Goal: Complete application form

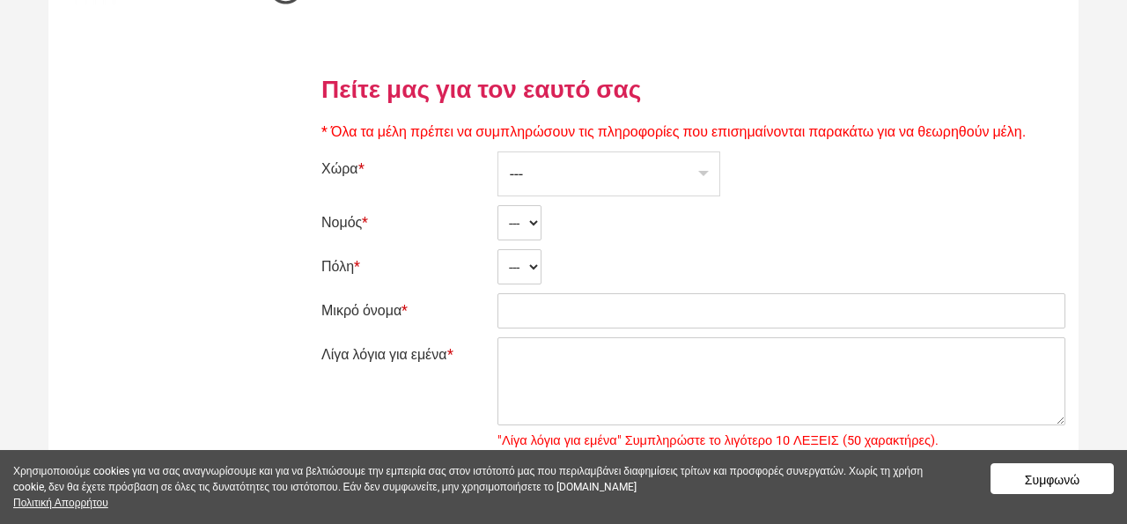
click at [605, 174] on div "---" at bounding box center [608, 173] width 221 height 43
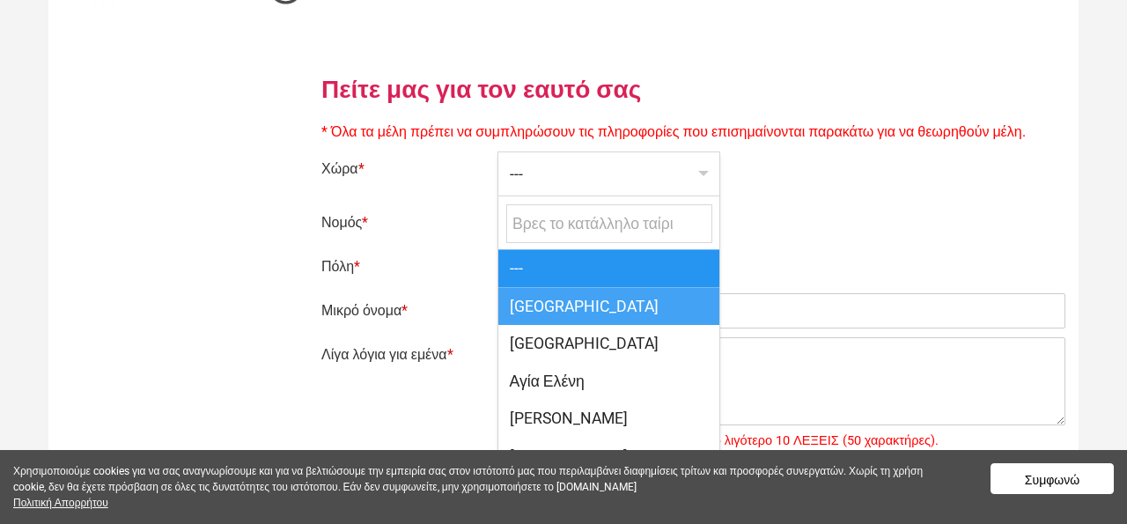
click at [552, 313] on span "[GEOGRAPHIC_DATA]" at bounding box center [608, 306] width 221 height 38
select select "166"
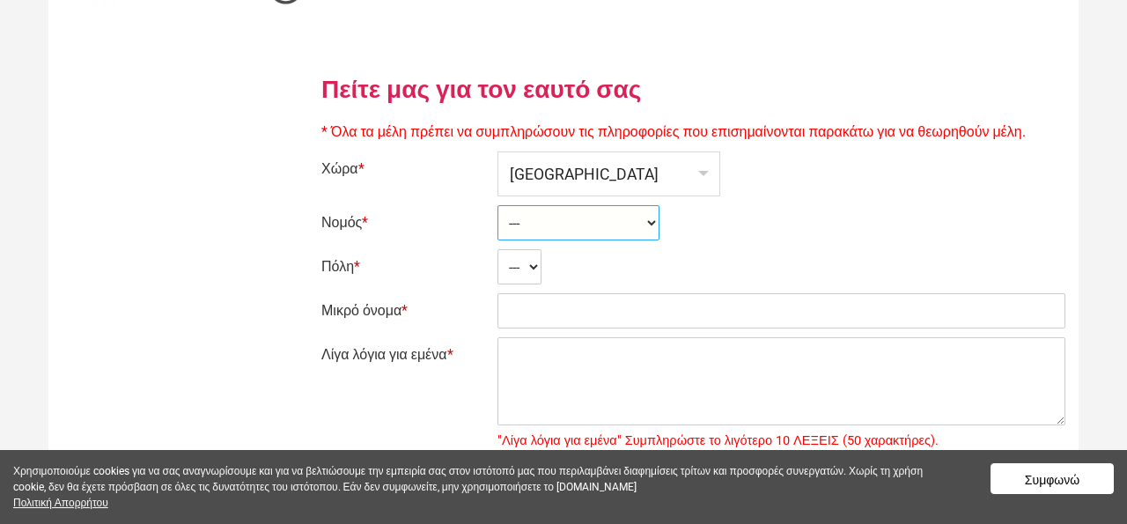
click at [546, 217] on select "--- Ahaia Aitolía kai Akarnanía Argolis Arkadía Árta Attikí Áyion Óros Dodekáni…" at bounding box center [578, 222] width 162 height 35
select select "2304"
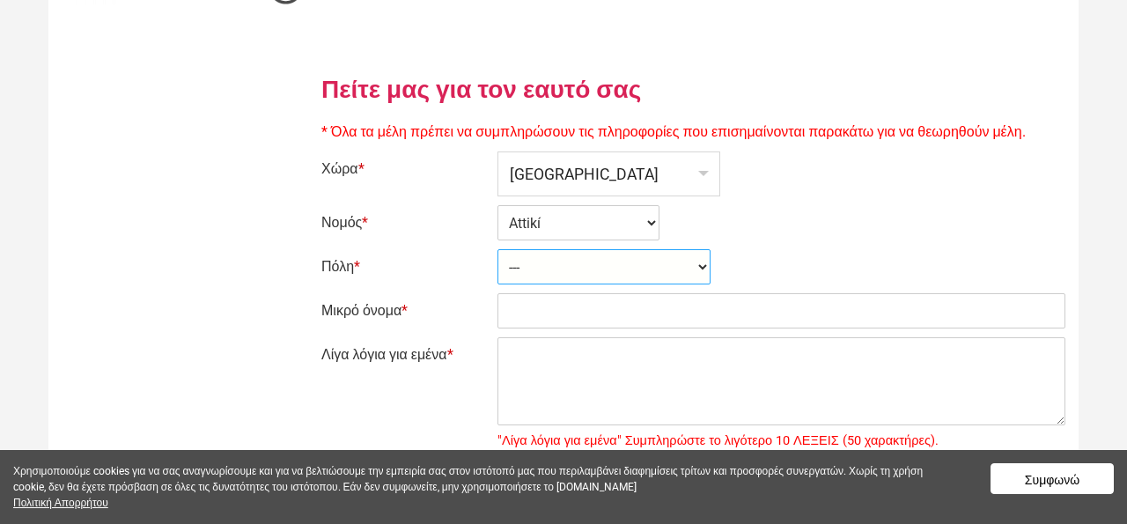
click at [530, 267] on select "--- Afídnai Aiántion Aigáleo Aíyina Akharnaí Amaroúsion Ambelákia Anávissos Áno…" at bounding box center [603, 266] width 213 height 35
select select "29416"
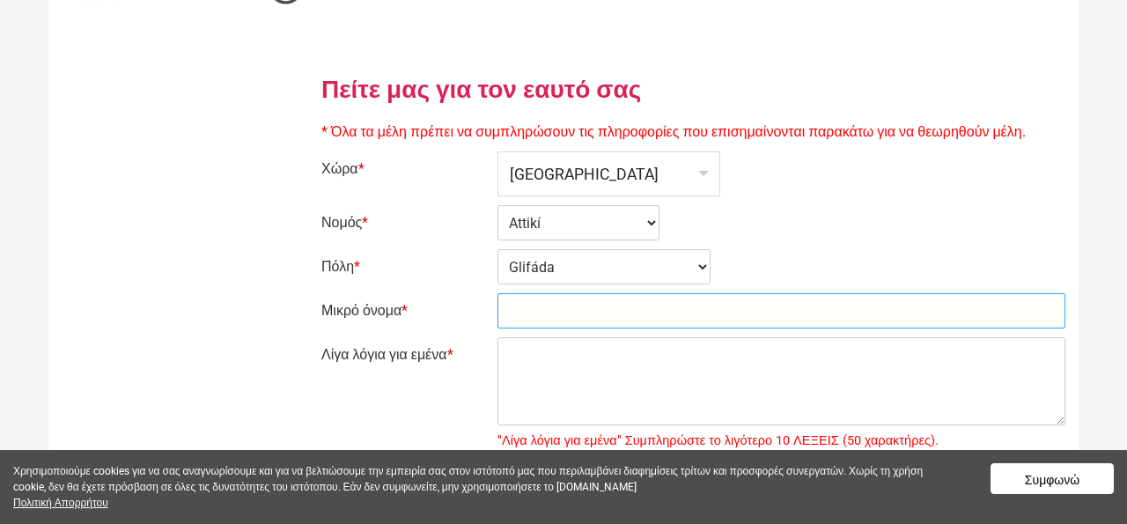
click at [543, 317] on input "Μικρό όνομα *" at bounding box center [781, 310] width 568 height 35
type input "[PERSON_NAME]"
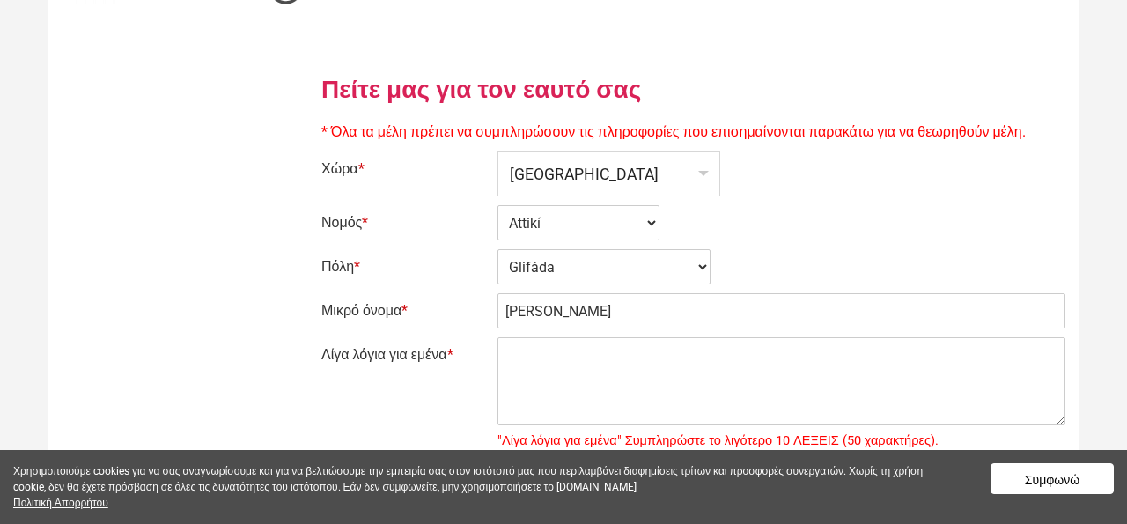
click at [1070, 483] on button "Συμφωνώ" at bounding box center [1051, 478] width 123 height 31
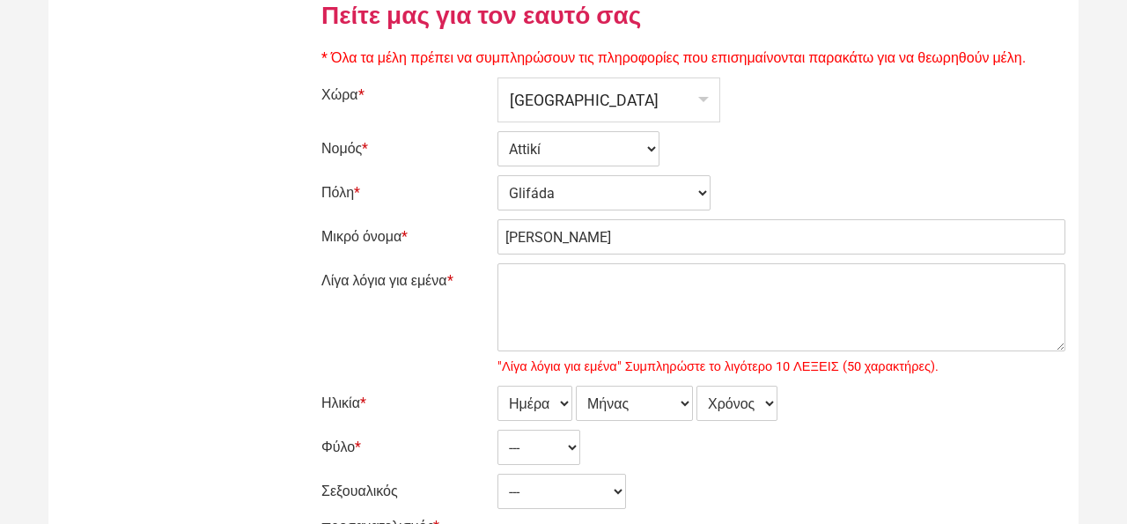
scroll to position [145, 0]
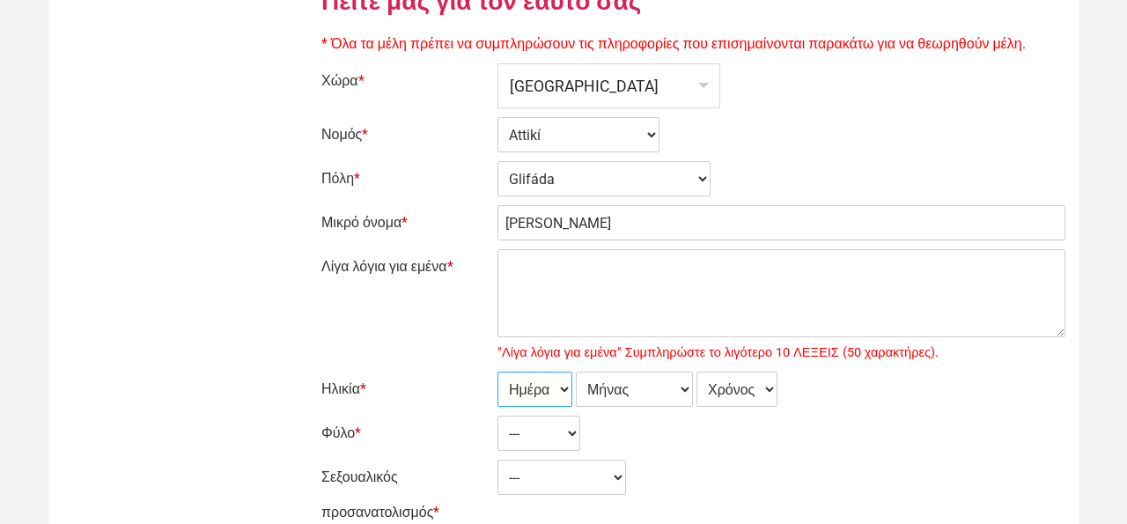
click at [553, 390] on select "Ημέρα 1 2 3 4 5 6 7 8 9 10 11 12 13 14 15 16 17 18 19 20 21 22 23 24 25 26 27 2…" at bounding box center [534, 388] width 75 height 35
select select "04"
click at [634, 389] on select "Μήνας Ιανουάριος Φεβρουάριος Μάρτιος Απρίλιος Μάιος Ιούνιος Ιούλιος Αύγουστος Σ…" at bounding box center [634, 388] width 117 height 35
select select "12"
click at [772, 390] on select "Χρόνος 2007 2006 2005 2004 2003 2002 2001 2000 1999 1998 1997 1996 1995 1994 19…" at bounding box center [736, 388] width 81 height 35
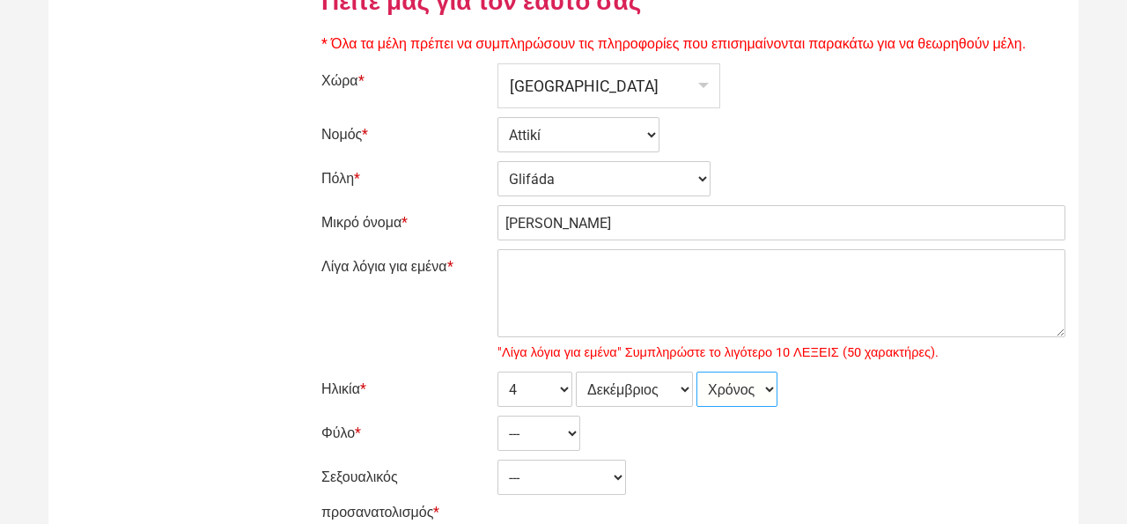
select select "1974"
click at [575, 425] on select "--- Γυναίκα Ανδρας" at bounding box center [538, 432] width 83 height 35
select select "2"
click at [543, 474] on select "--- Ετερόφυλος Αμφιφυλόφιλος Γκέι Λεσβία" at bounding box center [561, 476] width 129 height 35
select select "1"
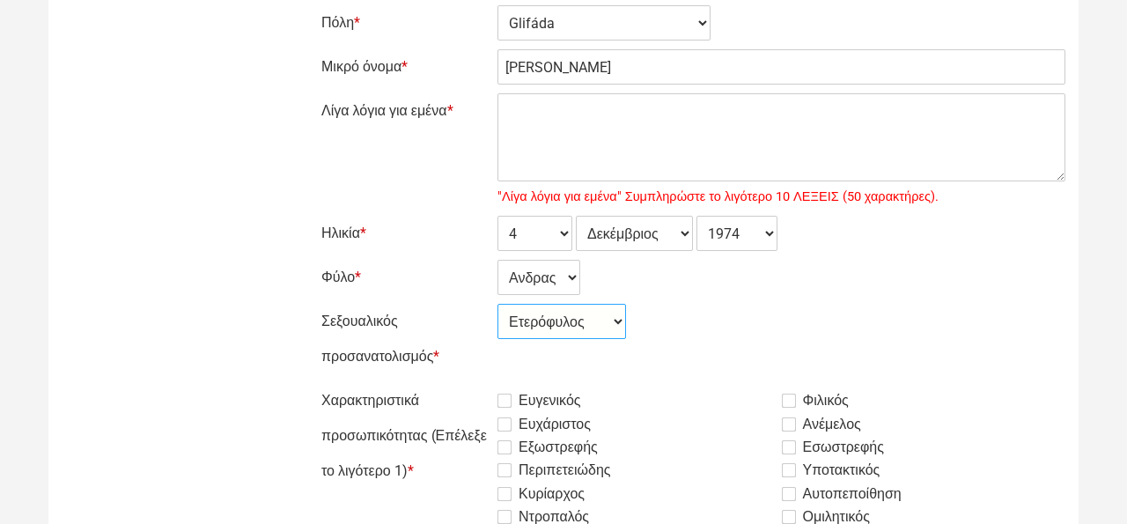
scroll to position [334, 0]
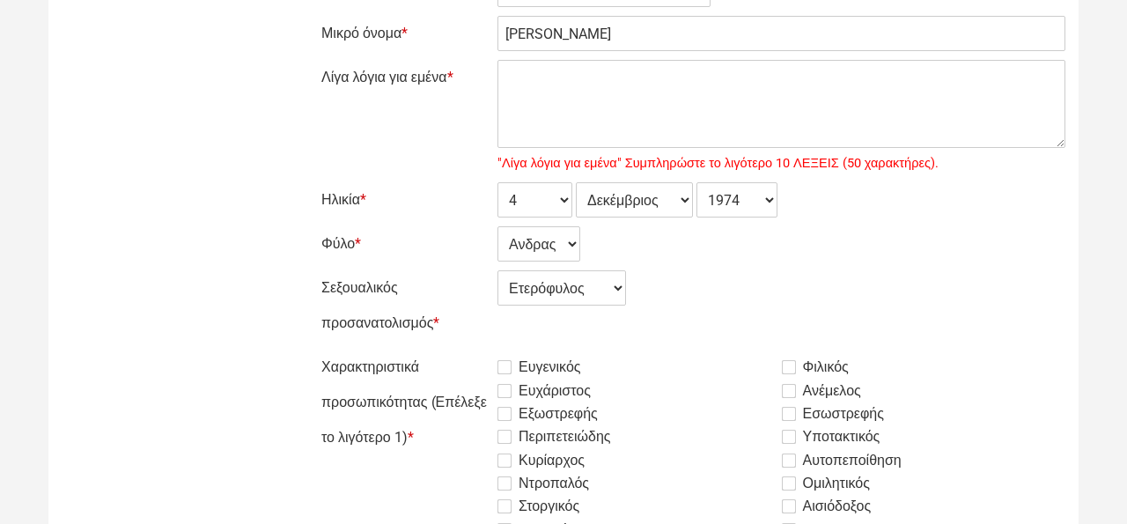
click at [506, 364] on label "Ευγενικός" at bounding box center [539, 366] width 84 height 21
click at [453, 349] on input "Ευγενικός" at bounding box center [453, 349] width 0 height 0
click at [507, 389] on label "Ευχάριστος" at bounding box center [543, 390] width 93 height 21
click at [453, 349] on input "Ευχάριστος" at bounding box center [453, 349] width 0 height 0
click at [505, 424] on div "Ευγενικός Φιλικός Ευχάριστος Ανέμελος Εξωστρεφής Εσωστρεφής Περιπετειώδης Υποτα…" at bounding box center [781, 503] width 568 height 309
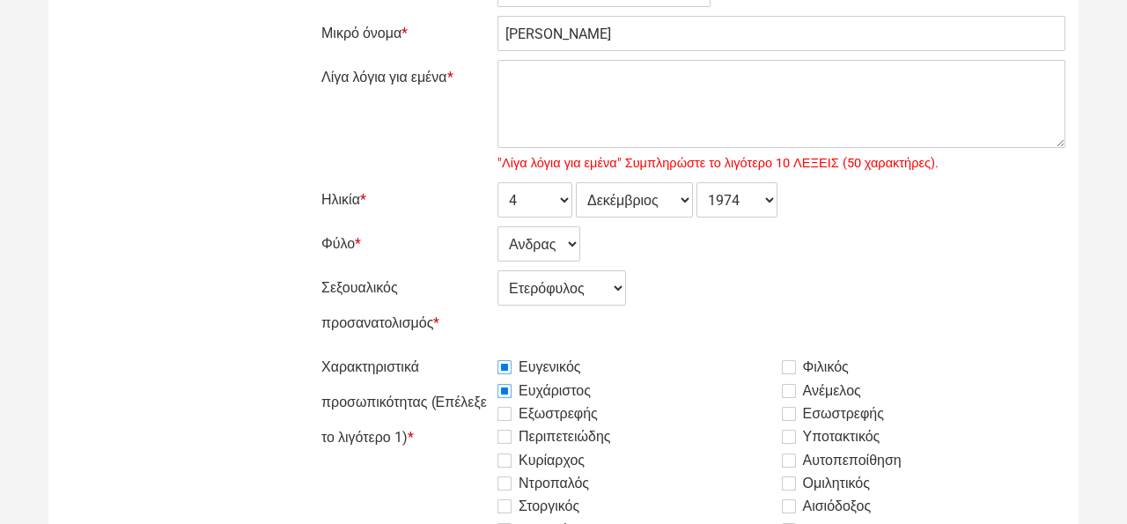
click at [508, 411] on label "Εξωστρεφής" at bounding box center [547, 413] width 100 height 21
click at [453, 349] on input "Εξωστρεφής" at bounding box center [453, 349] width 0 height 0
click at [508, 435] on label "Περιπετειώδης" at bounding box center [554, 436] width 114 height 21
click at [453, 349] on input "Περιπετειώδης" at bounding box center [453, 349] width 0 height 0
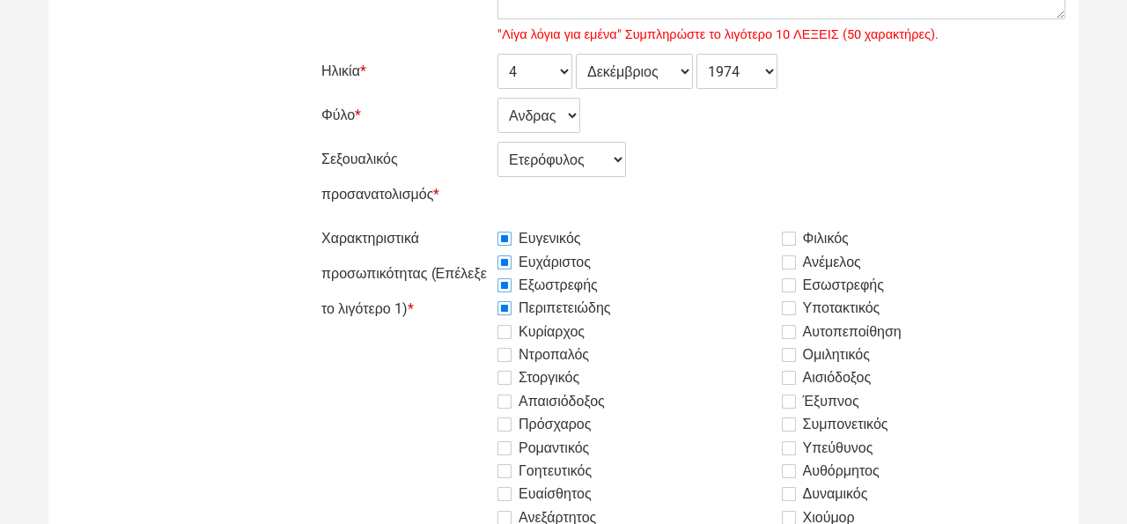
scroll to position [466, 0]
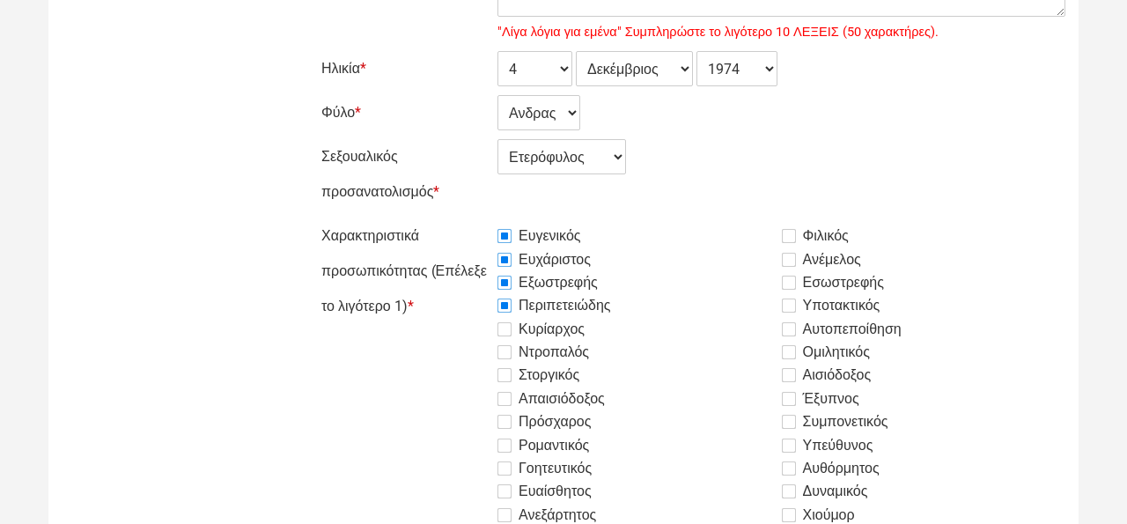
click at [785, 264] on label "Ανέμελος" at bounding box center [821, 259] width 79 height 21
click at [453, 218] on input "Ανέμελος" at bounding box center [453, 218] width 0 height 0
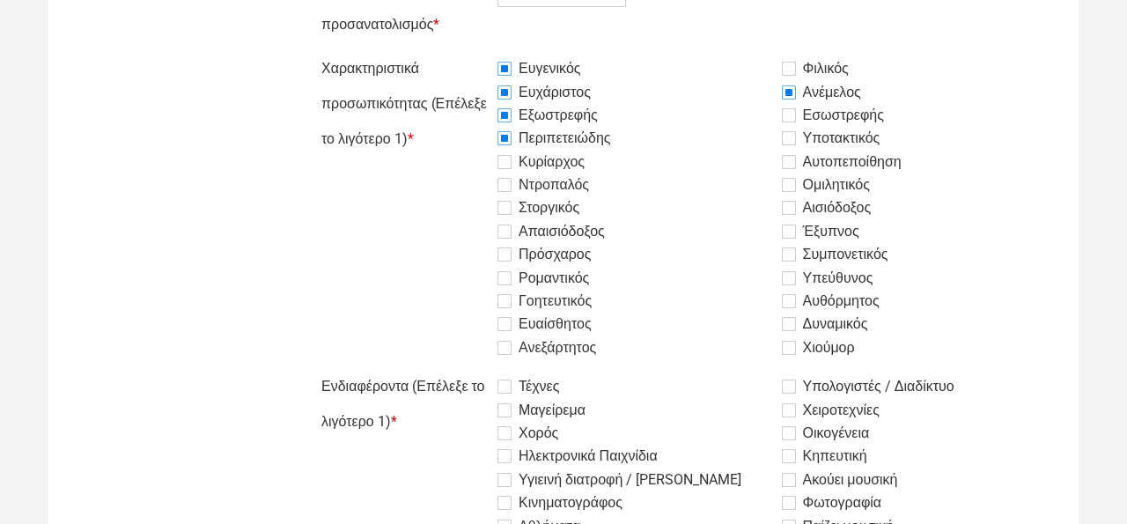
scroll to position [643, 0]
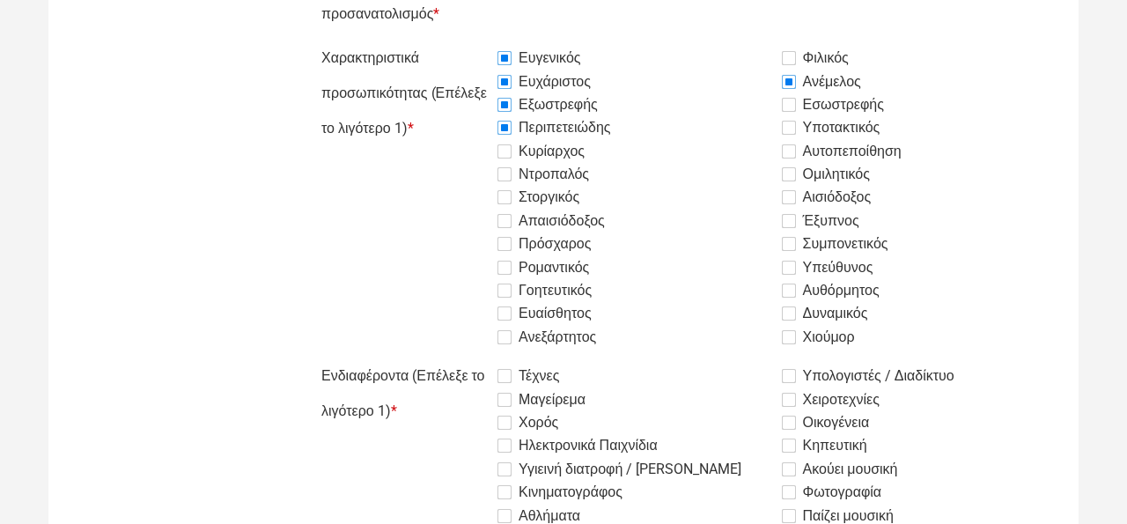
click at [518, 337] on label "Ανεξάρτητος" at bounding box center [546, 337] width 99 height 21
click at [453, 40] on input "Ανεξάρτητος" at bounding box center [453, 40] width 0 height 0
click at [505, 261] on label "Ρομαντικός" at bounding box center [543, 267] width 92 height 21
click at [453, 40] on input "Ρομαντικός" at bounding box center [453, 40] width 0 height 0
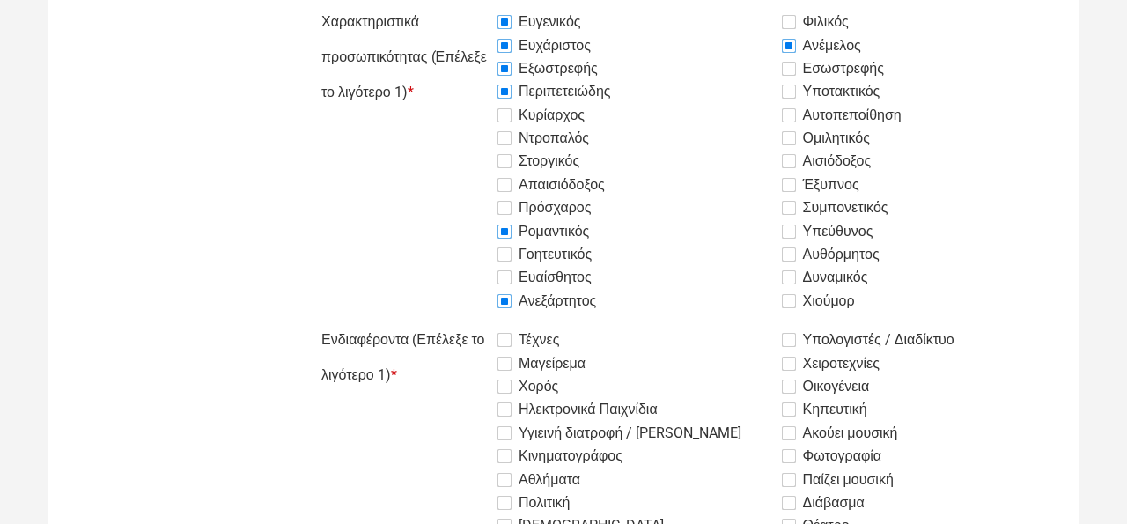
click at [511, 334] on label "Τέχνες" at bounding box center [528, 339] width 62 height 21
click at [453, 322] on input "Τέχνες" at bounding box center [453, 322] width 0 height 0
click at [509, 359] on label "Μαγείρεμα" at bounding box center [541, 363] width 88 height 21
click at [453, 322] on input "Μαγείρεμα" at bounding box center [453, 322] width 0 height 0
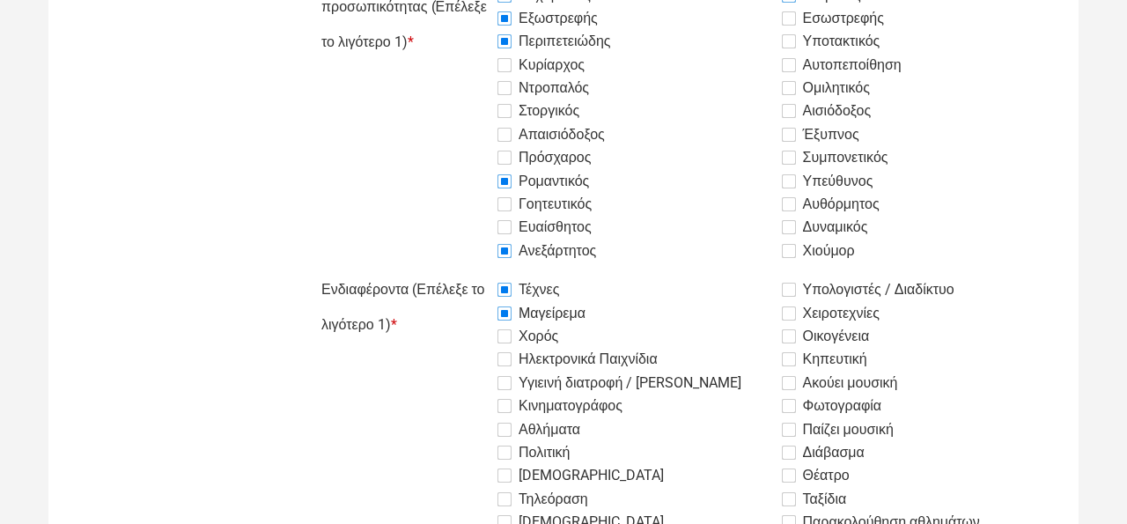
scroll to position [774, 0]
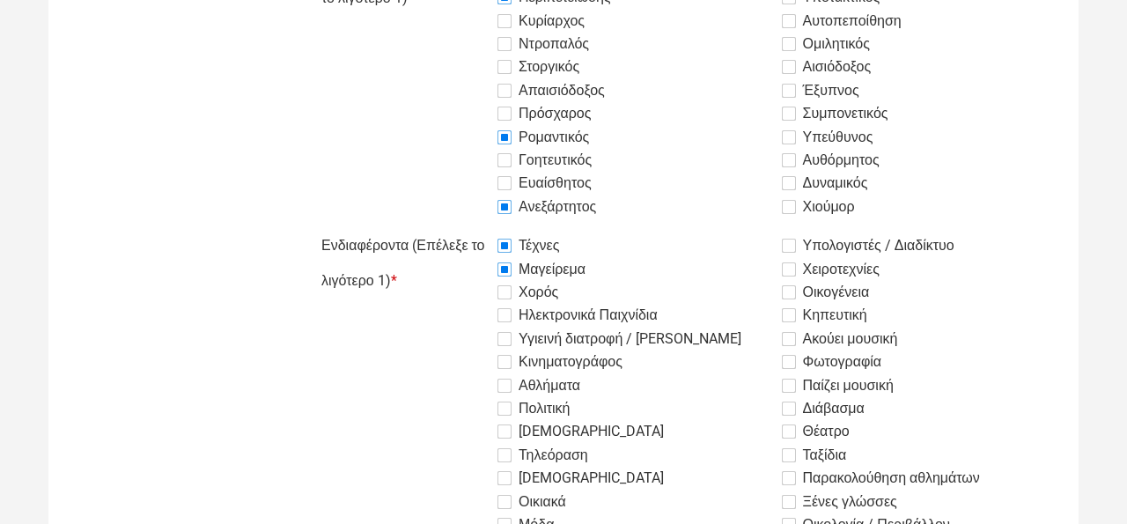
click at [509, 364] on label "Κινηματογράφος" at bounding box center [559, 361] width 125 height 21
click at [453, 228] on input "Κινηματογράφος" at bounding box center [453, 228] width 0 height 0
click at [506, 411] on label "Πολιτική" at bounding box center [533, 408] width 72 height 21
click at [453, 228] on input "Πολιτική" at bounding box center [453, 228] width 0 height 0
click at [517, 480] on label "[DEMOGRAPHIC_DATA]" at bounding box center [580, 477] width 166 height 21
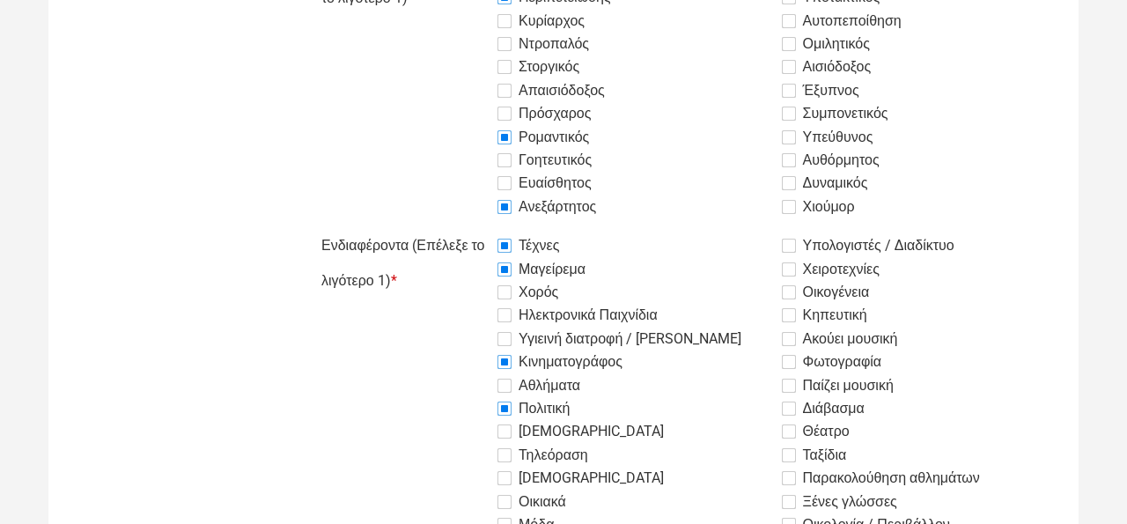
click at [453, 228] on input "[DEMOGRAPHIC_DATA]" at bounding box center [453, 228] width 0 height 0
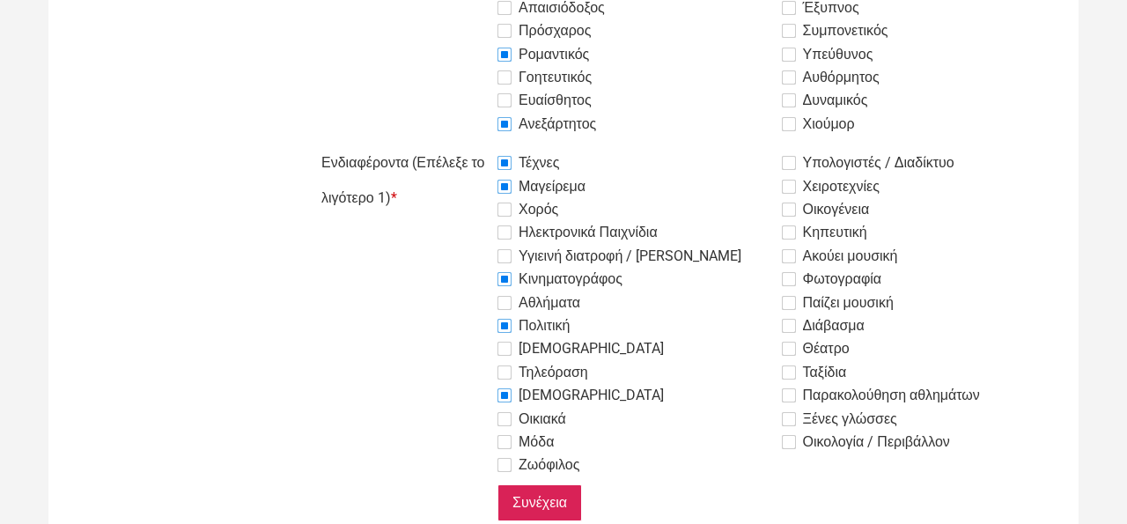
scroll to position [868, 0]
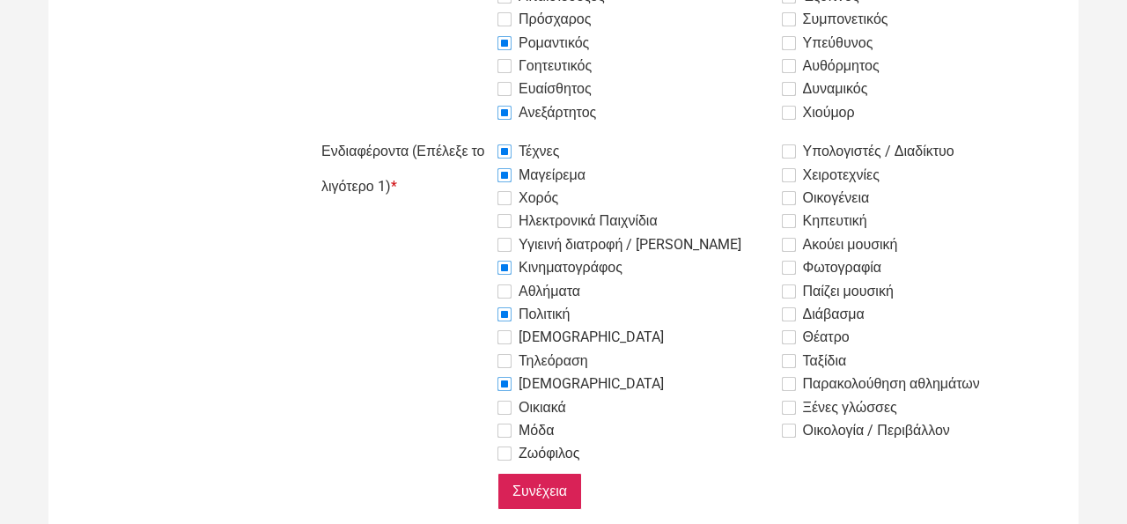
click at [787, 361] on label "Ταξίδια" at bounding box center [814, 360] width 65 height 21
click at [453, 134] on input "Ταξίδια" at bounding box center [453, 134] width 0 height 0
click at [535, 487] on input "Συνέχεια" at bounding box center [539, 491] width 85 height 37
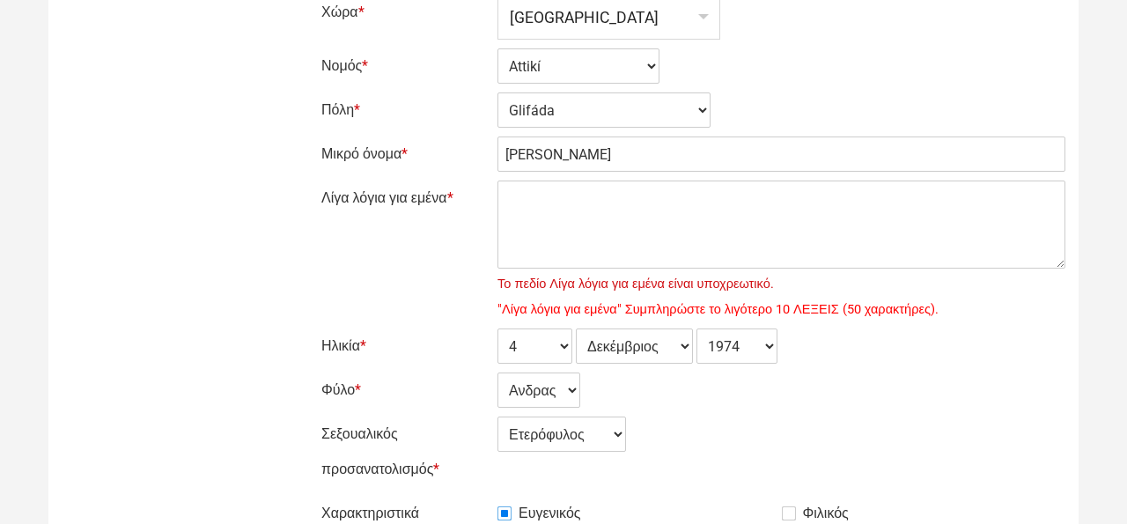
scroll to position [216, 0]
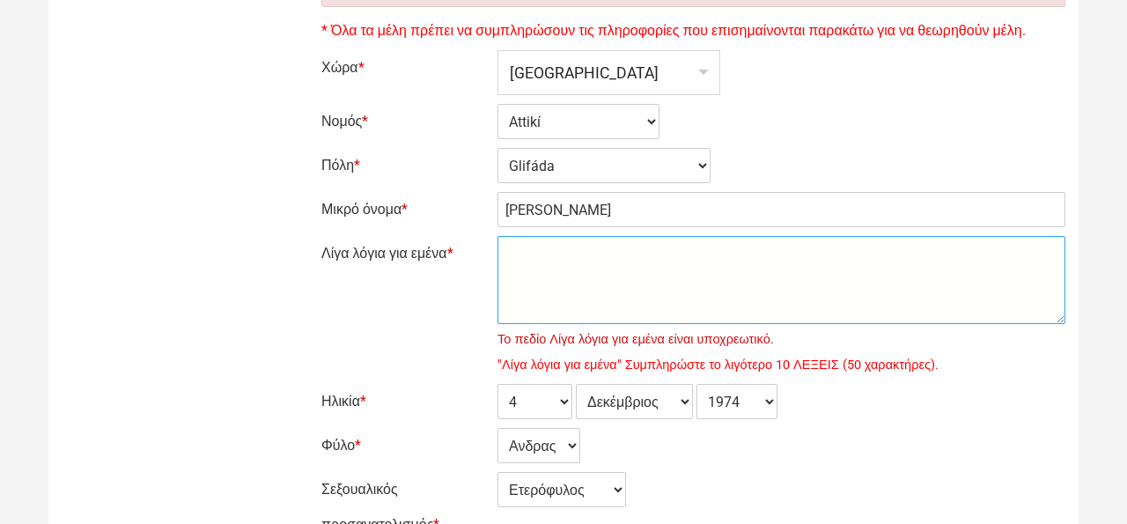
click at [558, 294] on textarea "Λίγα λόγια για εμένα *" at bounding box center [781, 280] width 568 height 88
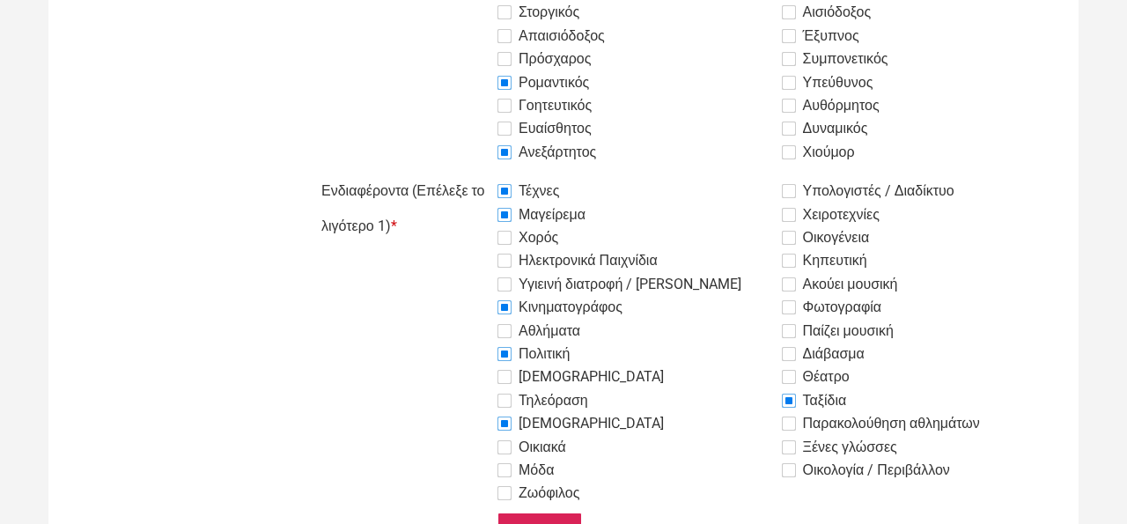
scroll to position [1030, 0]
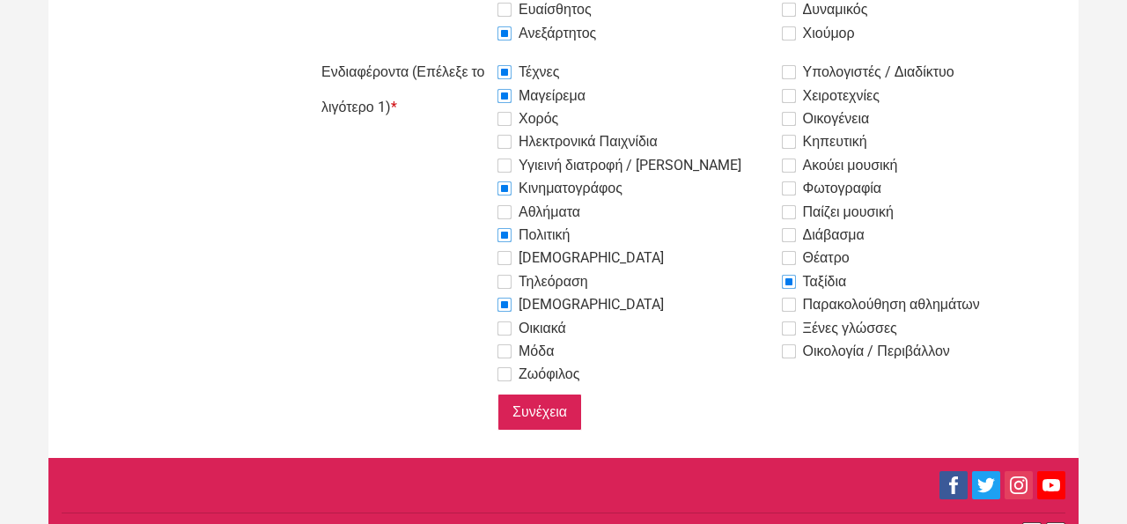
type textarea "Χαλαρός , πολυταξιδεμένος καλος συνομιλιτης"
click at [573, 413] on input "Συνέχεια" at bounding box center [539, 411] width 85 height 37
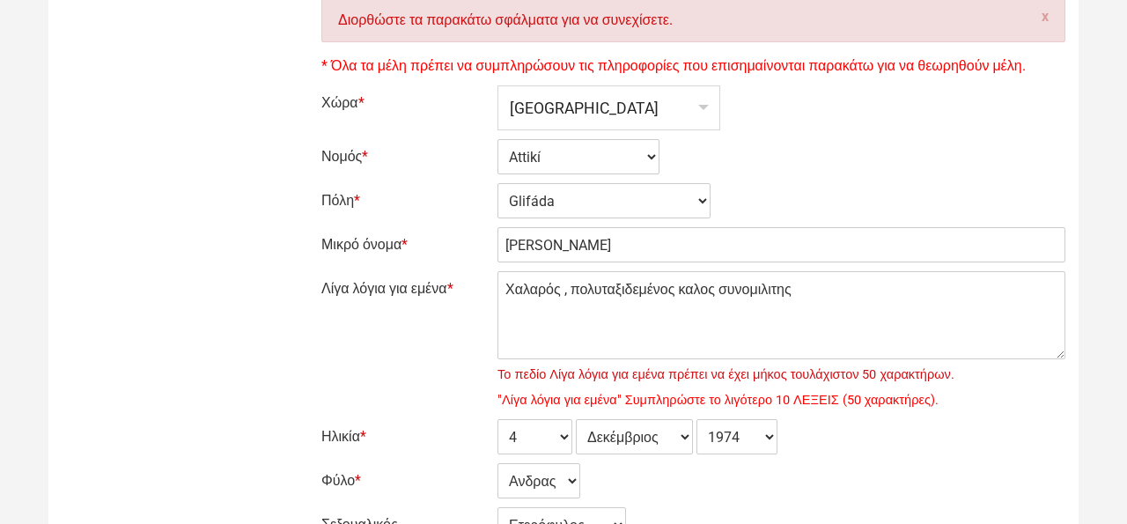
scroll to position [181, 0]
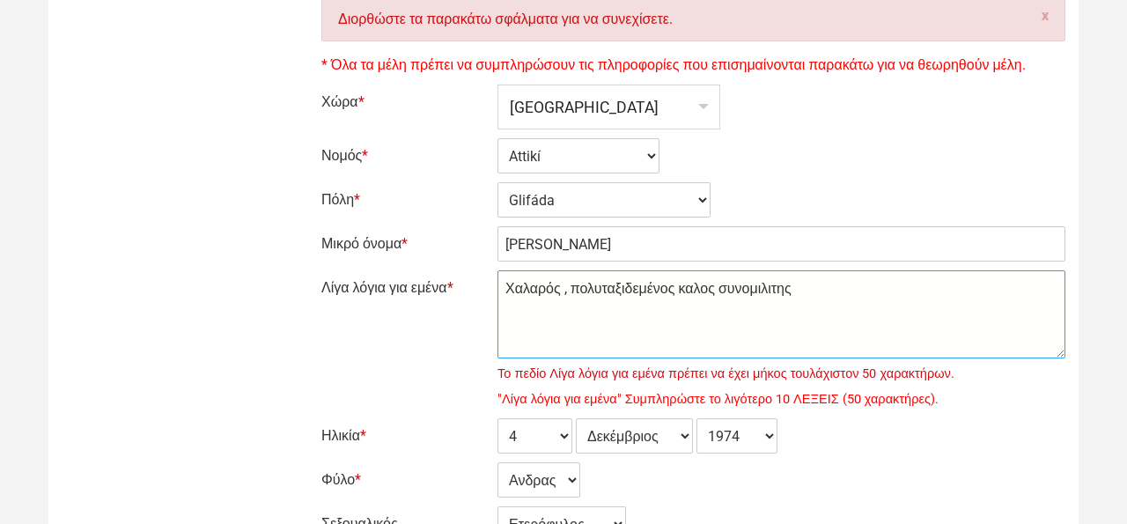
click at [827, 289] on textarea "Χαλαρός , πολυταξιδεμένος καλος συνομιλιτης" at bounding box center [781, 314] width 568 height 88
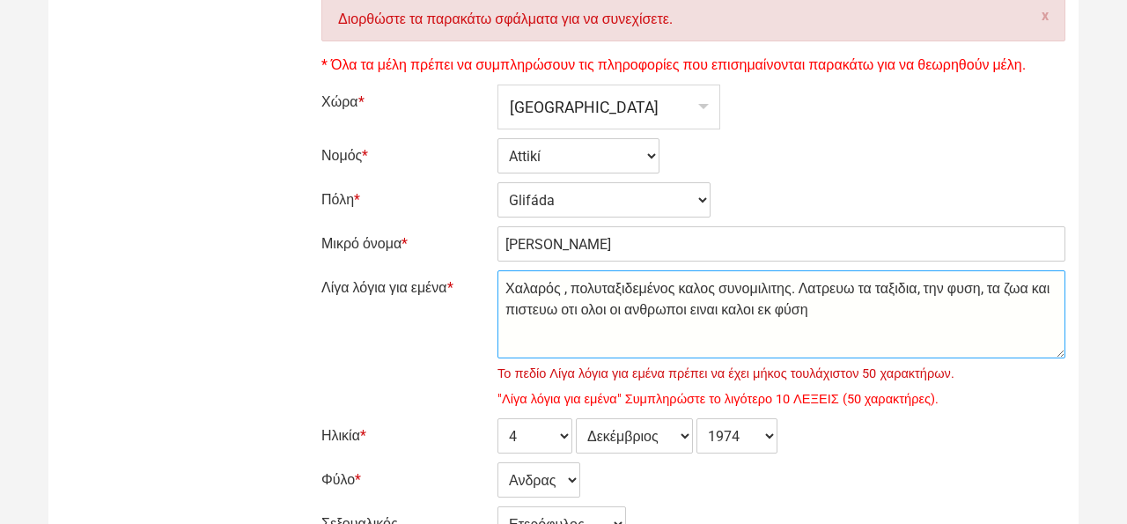
type textarea "Χαλαρός , πολυταξιδεμένος καλος συνομιλιτης. Λατρευω τα ταξιδια, την φυση, τα ζ…"
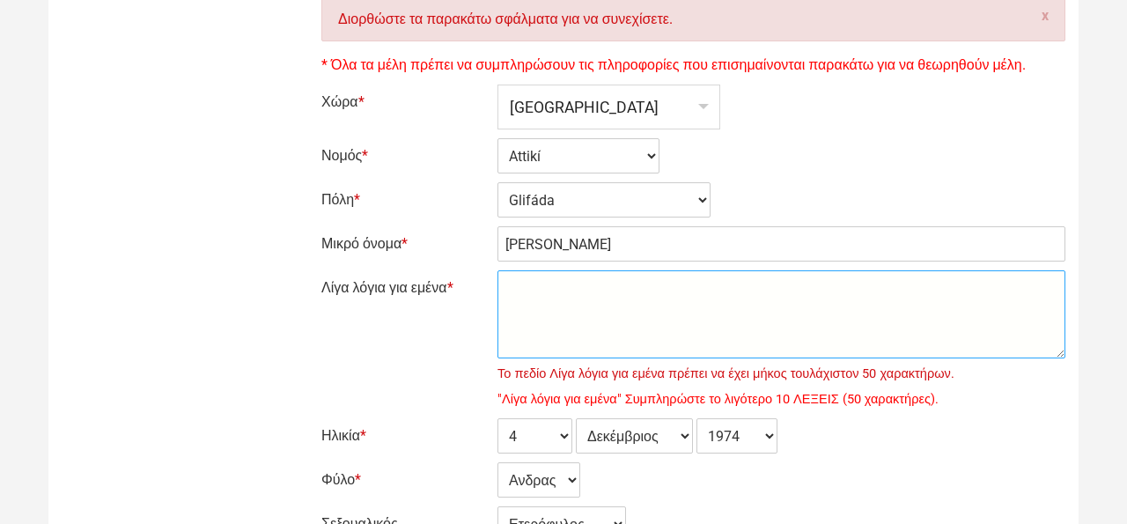
paste textarea "Χαλαρός , πολυταξιδεμένος καλος συνομιλιτης. Λατρευω τα ταξιδια, την φυση, τα ζ…"
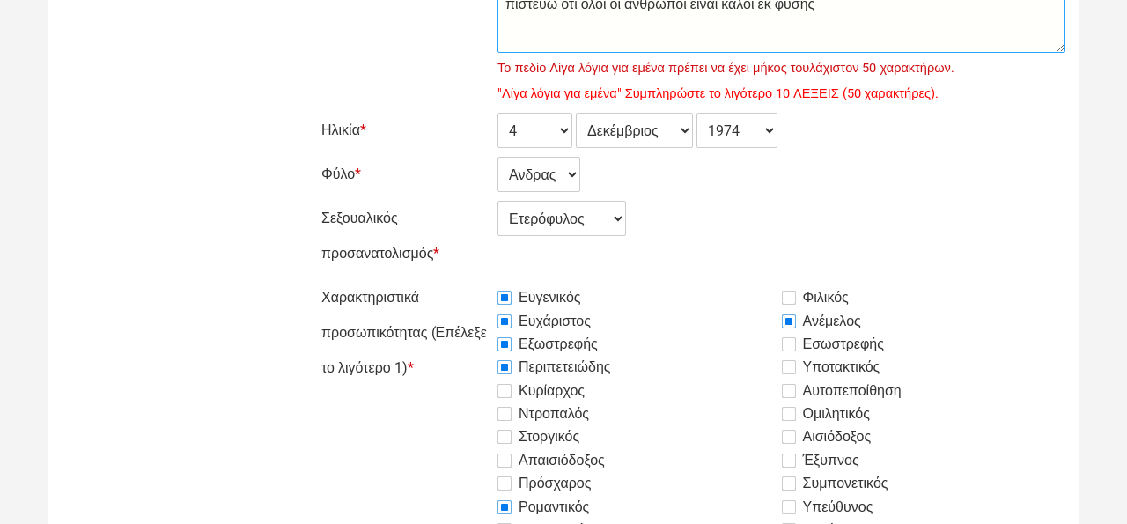
scroll to position [1062, 0]
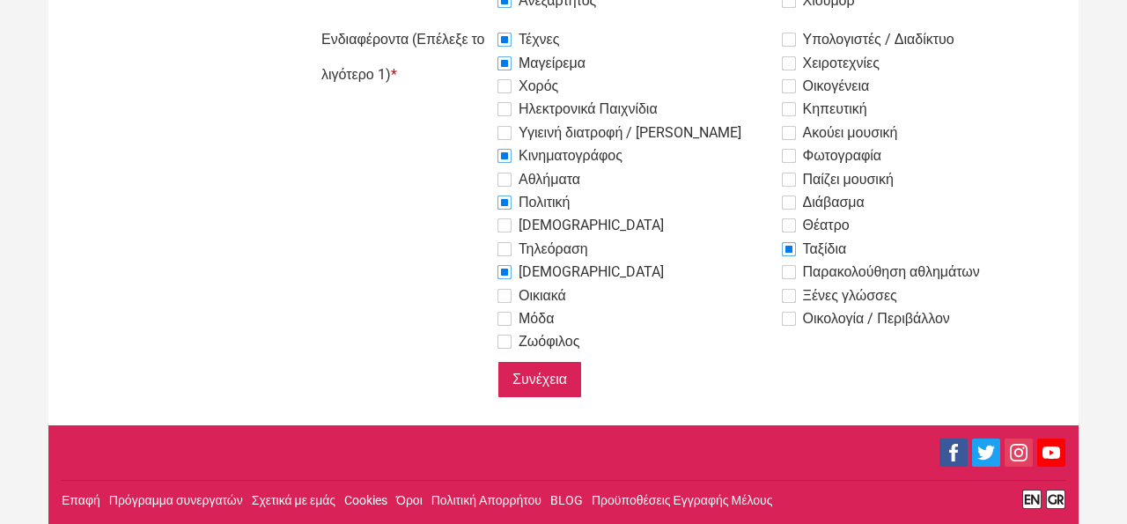
type textarea "Χαλαρός , πολυταξιδεμένος καλος συνομιλιτης. Λατρευω τα ταξιδια, την φυση, τα ζ…"
click at [562, 383] on input "Συνέχεια" at bounding box center [539, 379] width 85 height 37
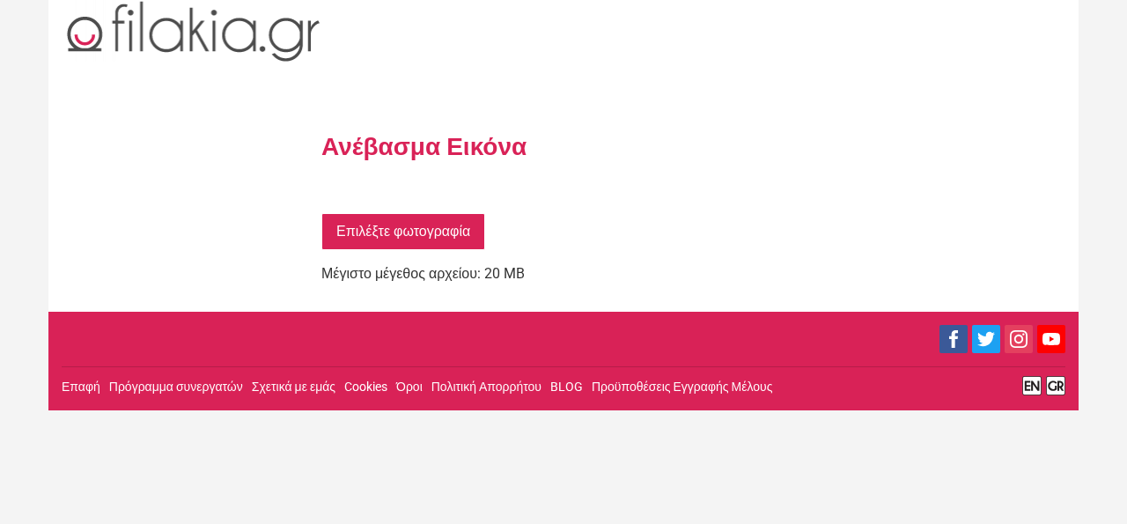
click at [442, 239] on link "Επιλέξτε φωτογραφία" at bounding box center [403, 231] width 164 height 37
click at [414, 236] on link "Επιλέξτε φωτογραφία" at bounding box center [403, 231] width 164 height 37
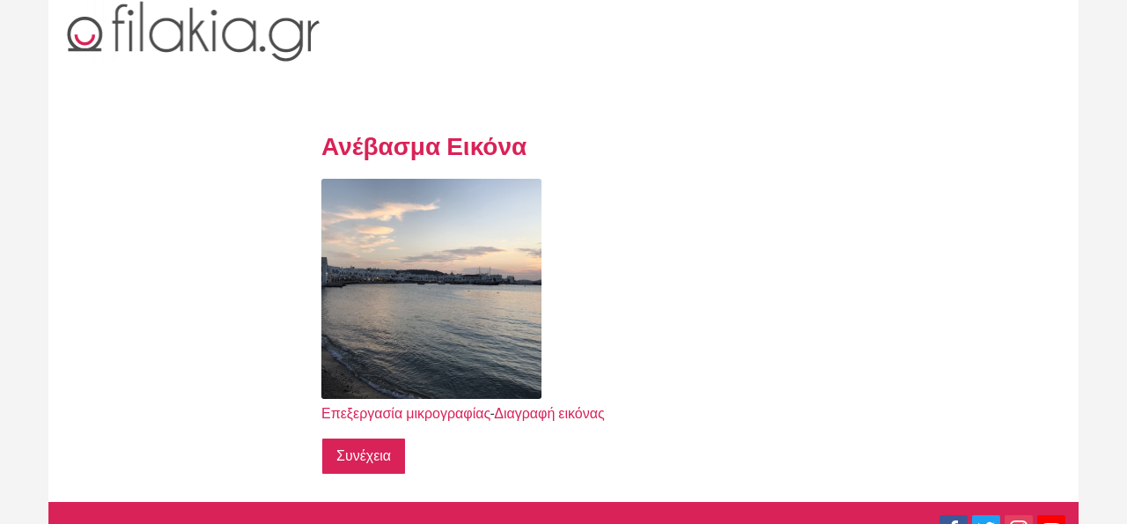
click at [365, 465] on input "Συνέχεια" at bounding box center [363, 455] width 85 height 37
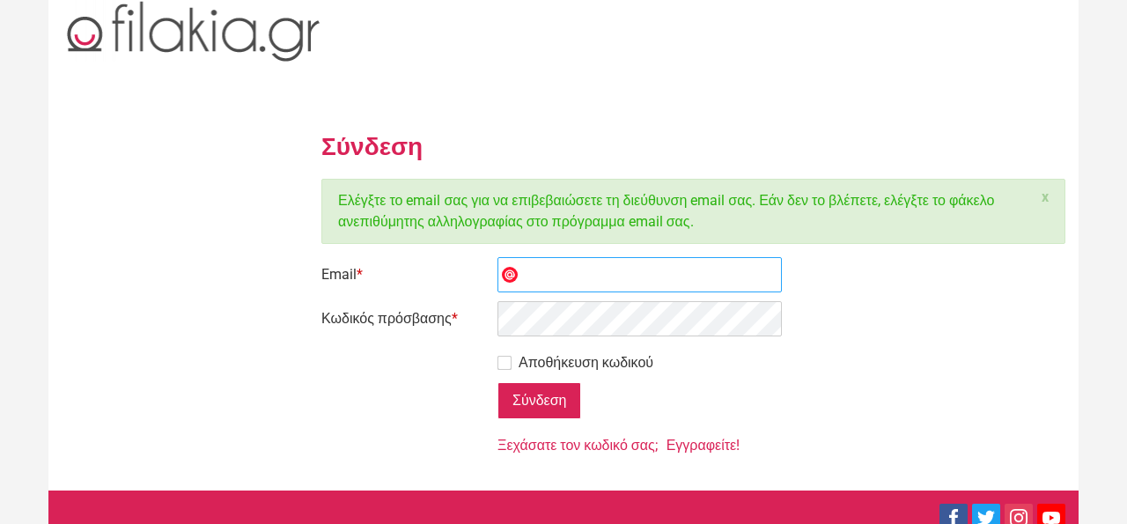
click at [566, 285] on input "Email *" at bounding box center [639, 274] width 284 height 35
type input "[EMAIL_ADDRESS][DOMAIN_NAME]"
click at [537, 404] on input "Σύνδεση" at bounding box center [539, 400] width 84 height 37
